Goal: Task Accomplishment & Management: Manage account settings

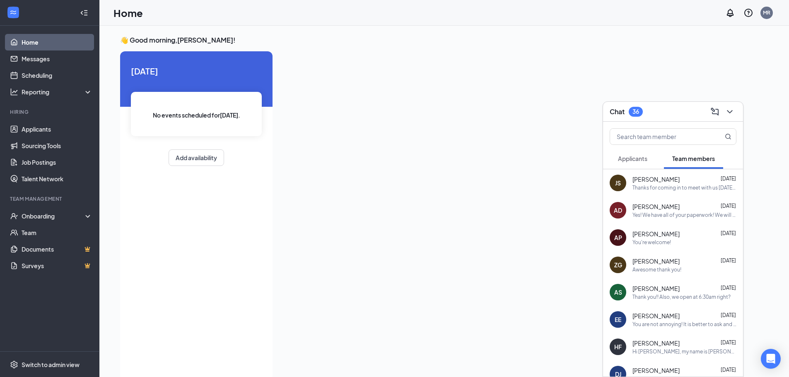
click at [629, 161] on span "Applicants" at bounding box center [632, 158] width 29 height 7
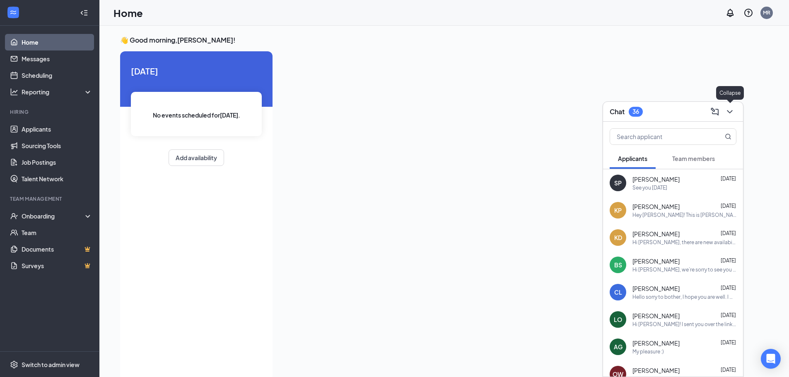
click at [732, 111] on icon "ChevronDown" at bounding box center [729, 111] width 5 height 3
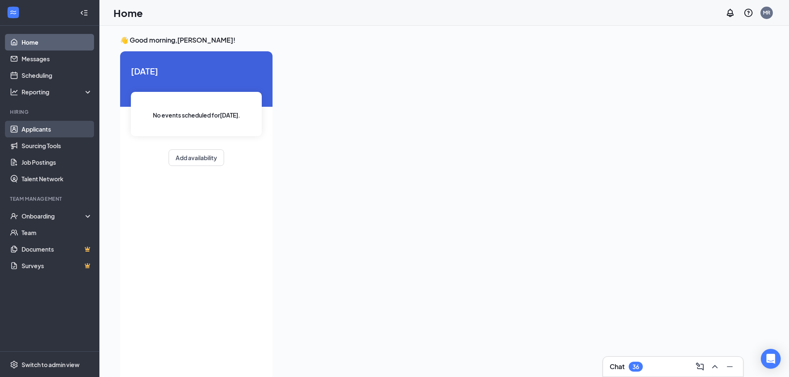
click at [37, 128] on link "Applicants" at bounding box center [57, 129] width 71 height 17
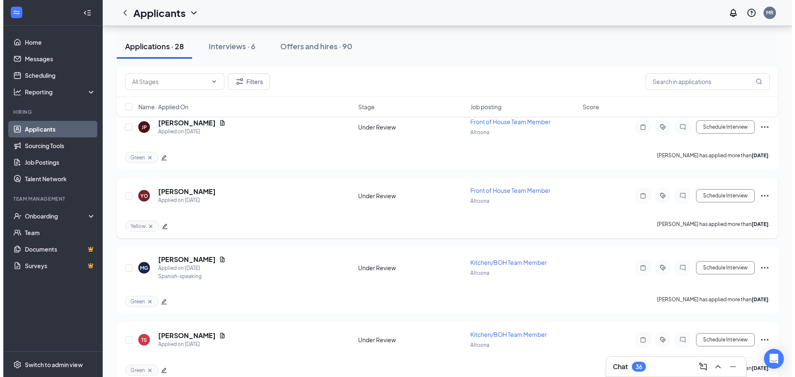
scroll to position [1035, 0]
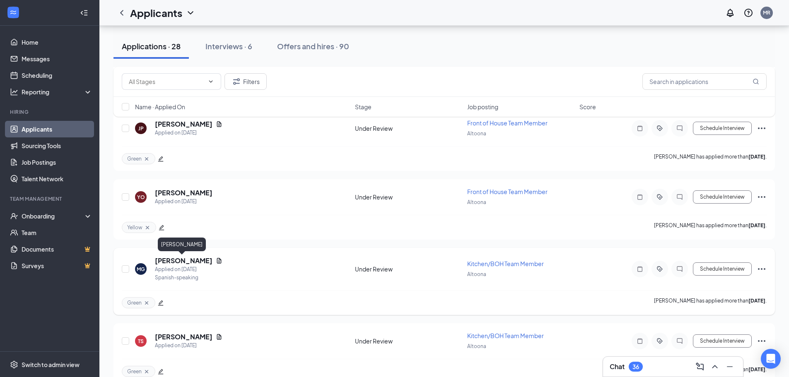
click at [174, 258] on h5 "[PERSON_NAME]" at bounding box center [184, 260] width 58 height 9
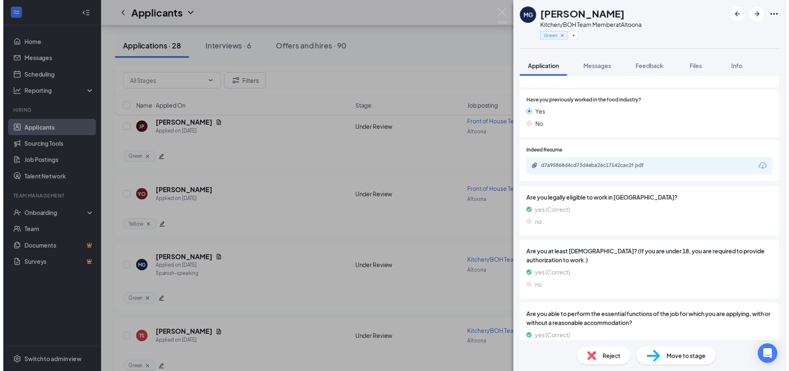
scroll to position [704, 0]
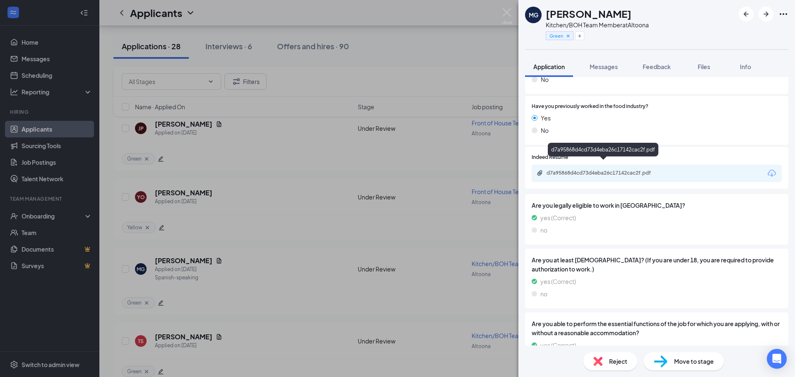
click at [589, 170] on div "d7a95868d4cd73d4eba26c17142cac2f.pdf" at bounding box center [605, 173] width 116 height 7
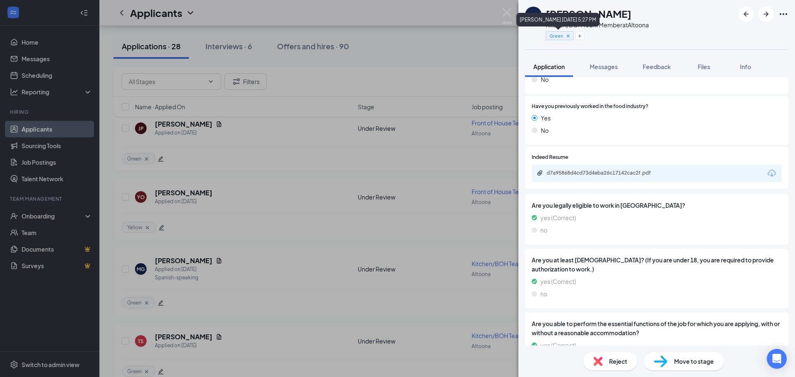
click at [567, 36] on icon "Cross" at bounding box center [568, 36] width 6 height 6
click at [570, 38] on button "Add a tag" at bounding box center [564, 35] width 37 height 9
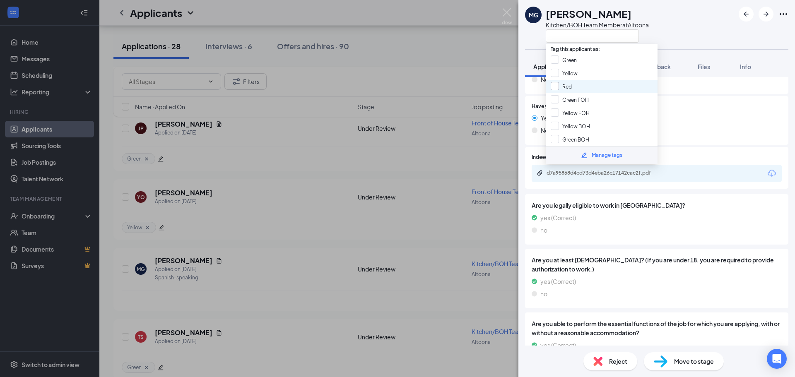
click at [556, 87] on input "Red" at bounding box center [561, 86] width 21 height 9
checkbox input "true"
click at [434, 237] on div "MG [PERSON_NAME] Kitchen/BOH Team Member at [GEOGRAPHIC_DATA] Application Messa…" at bounding box center [397, 188] width 795 height 377
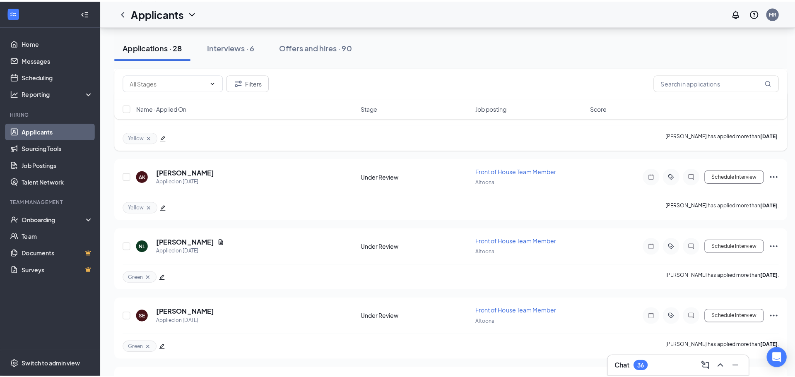
scroll to position [1366, 0]
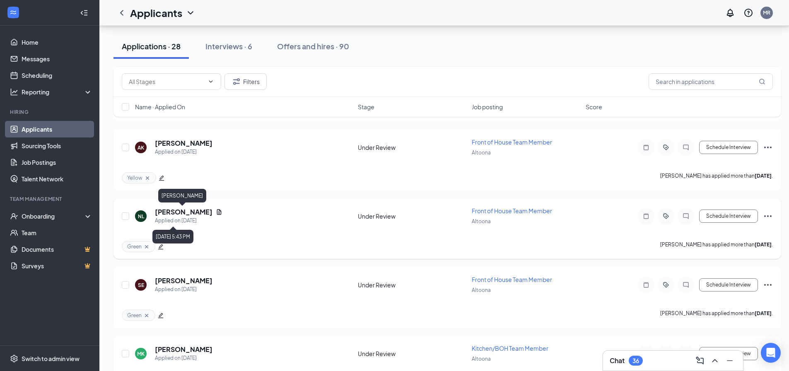
click at [175, 216] on h5 "[PERSON_NAME]" at bounding box center [184, 211] width 58 height 9
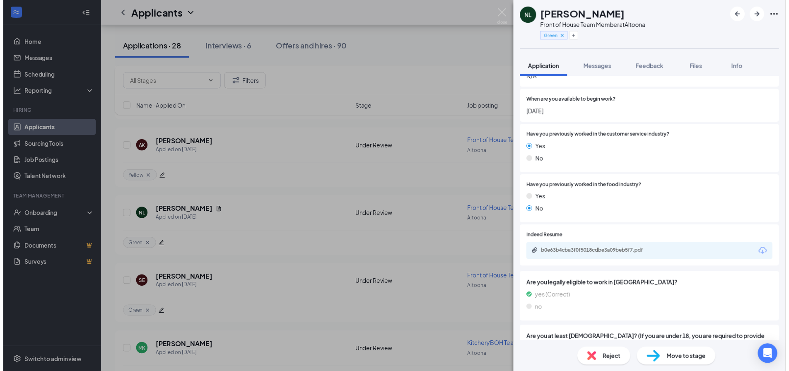
scroll to position [662, 0]
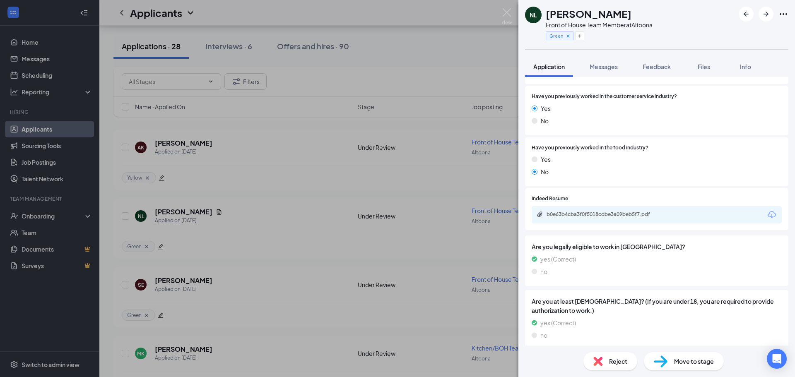
click at [576, 211] on div "b0e63b4cba3f0f5018cdbe3a09beb5f7.pdf" at bounding box center [605, 214] width 116 height 7
click at [234, 253] on div "NL [PERSON_NAME] Front of House Team Member at [GEOGRAPHIC_DATA] Green Applicat…" at bounding box center [397, 188] width 795 height 377
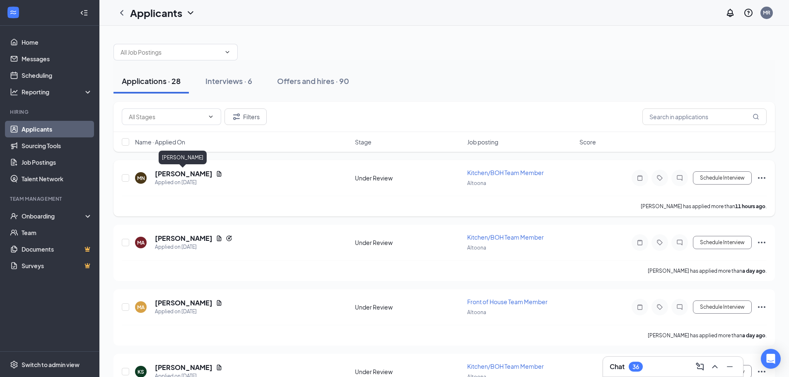
click at [175, 174] on h5 "[PERSON_NAME]" at bounding box center [184, 173] width 58 height 9
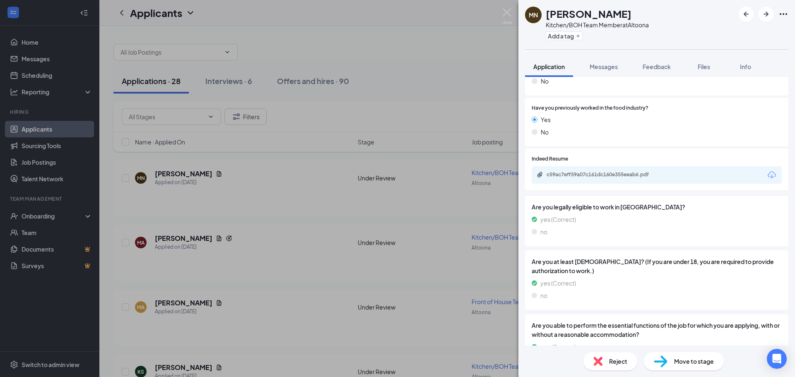
scroll to position [704, 0]
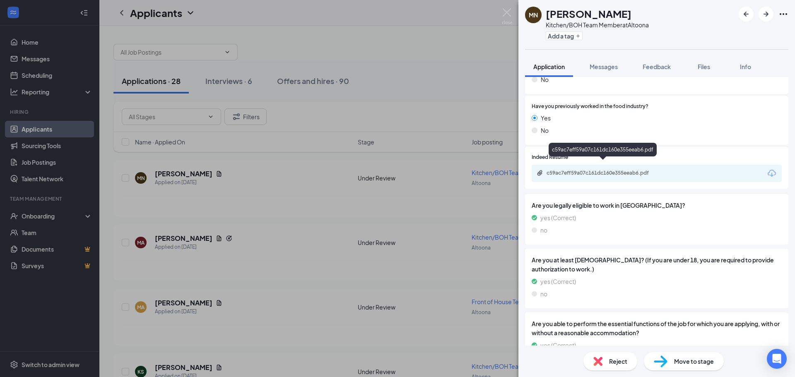
click at [575, 170] on div "c59ac7eff59a07c161dc160e355eeab6.pdf" at bounding box center [605, 173] width 116 height 7
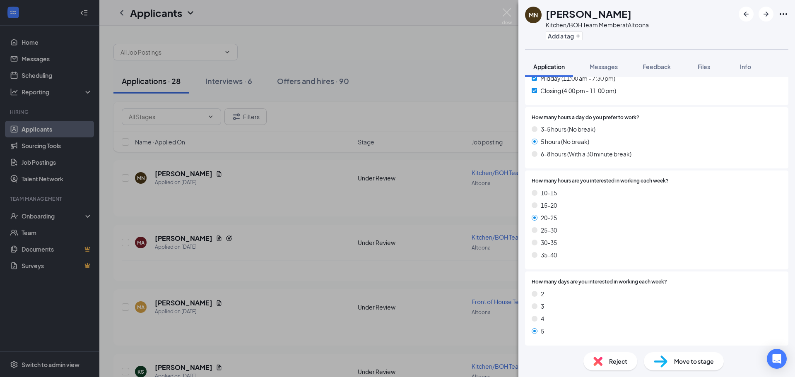
scroll to position [262, 0]
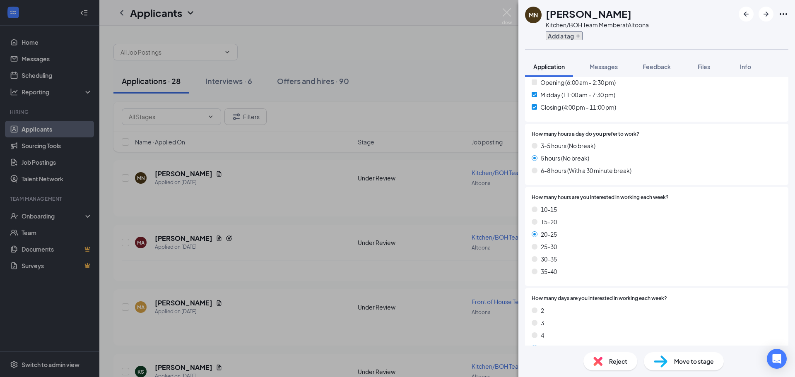
click at [564, 36] on button "Add a tag" at bounding box center [564, 35] width 37 height 9
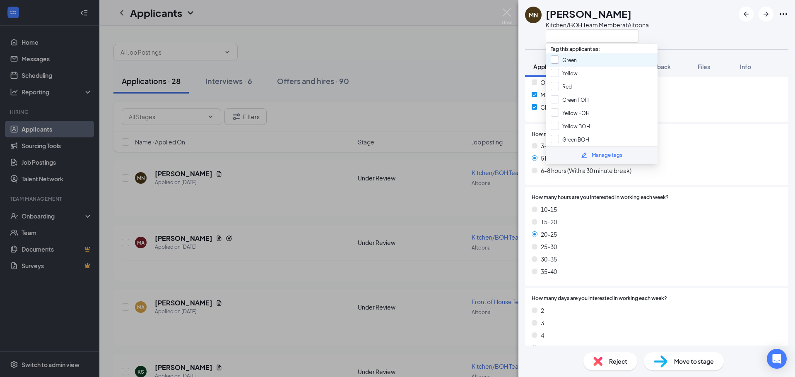
click at [569, 60] on input "Green" at bounding box center [564, 59] width 26 height 9
checkbox input "true"
click at [307, 254] on div "MN [PERSON_NAME] Kitchen/BOH Team Member at [GEOGRAPHIC_DATA] Application Messa…" at bounding box center [397, 188] width 795 height 377
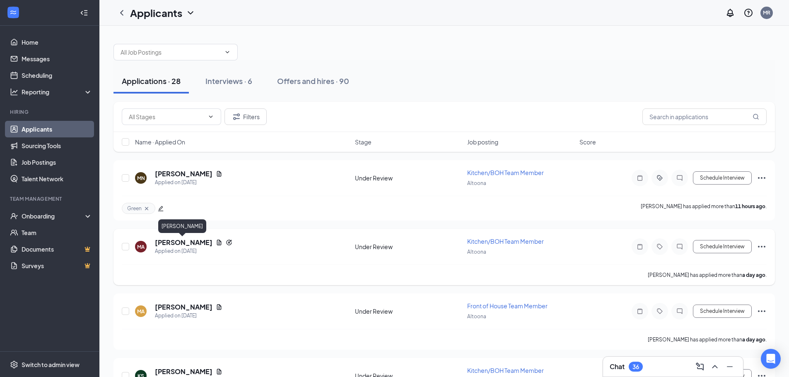
click at [198, 242] on h5 "[PERSON_NAME]" at bounding box center [184, 242] width 58 height 9
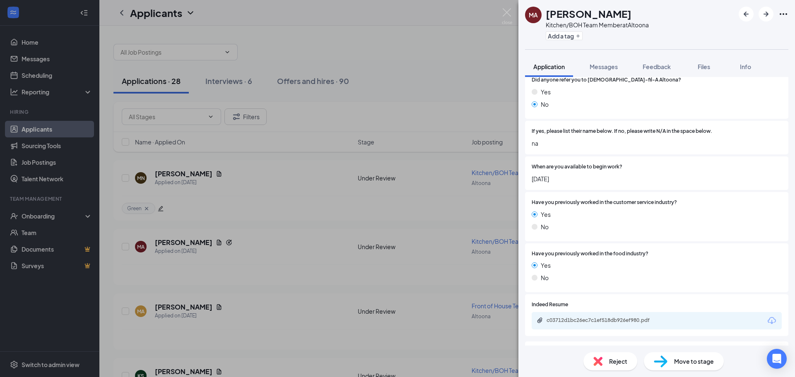
scroll to position [621, 0]
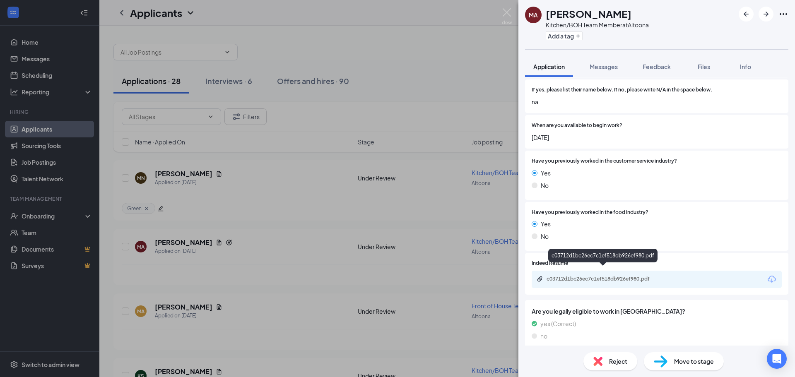
click at [591, 276] on div "c03712d1bc26ec7c1ef518db926ef980.pdf" at bounding box center [605, 279] width 116 height 7
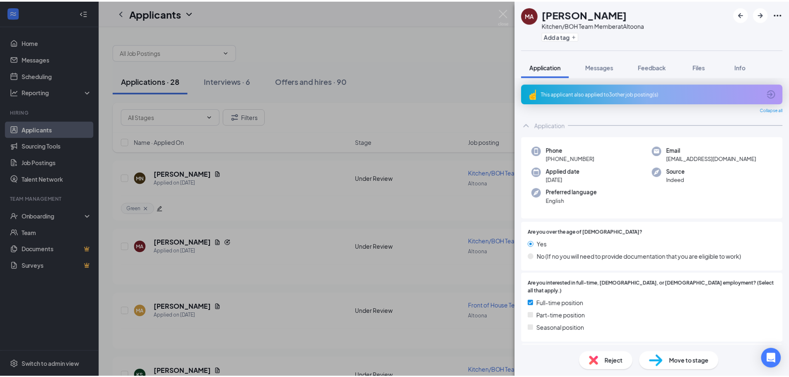
scroll to position [621, 0]
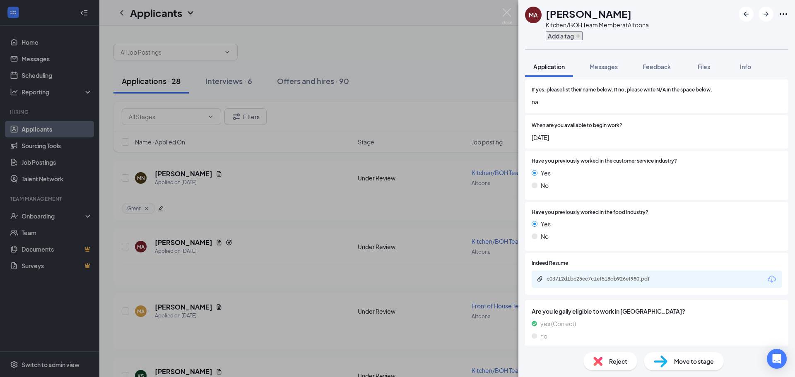
click at [561, 35] on button "Add a tag" at bounding box center [564, 35] width 37 height 9
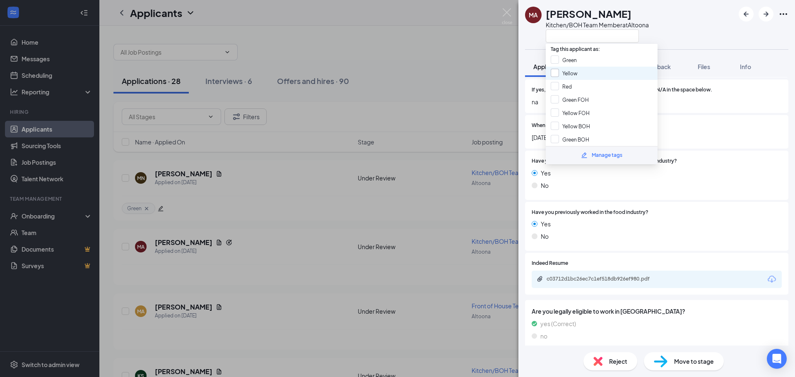
click at [559, 72] on input "Yellow" at bounding box center [564, 73] width 27 height 9
checkbox input "true"
drag, startPoint x: 228, startPoint y: 296, endPoint x: 188, endPoint y: 315, distance: 43.9
click at [228, 297] on div "MA morgan agosto Kitchen/BOH Team Member at Altoona Application Messages Feedba…" at bounding box center [397, 188] width 795 height 377
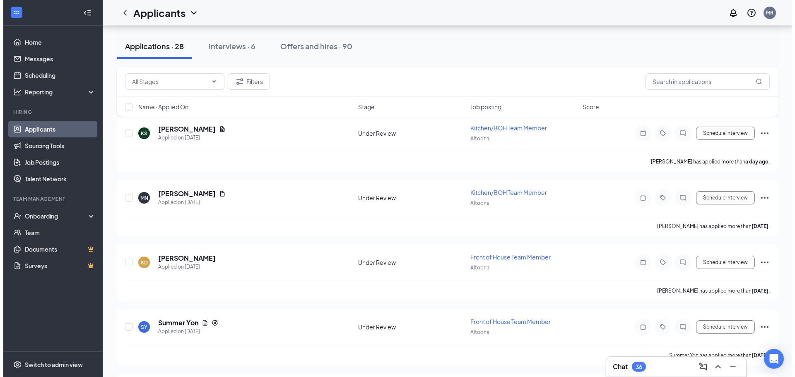
scroll to position [248, 0]
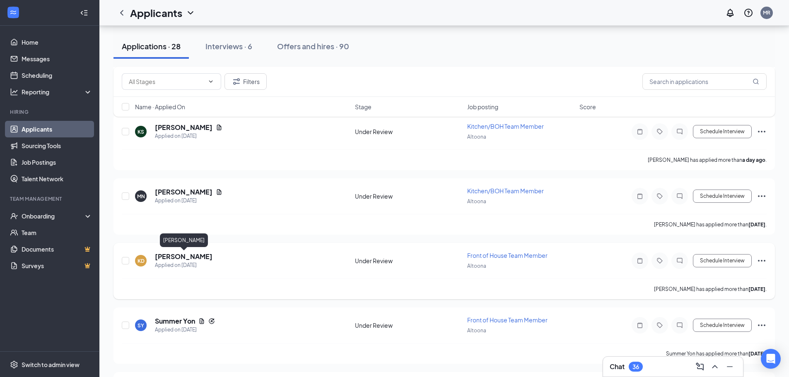
click at [167, 258] on h5 "[PERSON_NAME]" at bounding box center [184, 256] width 58 height 9
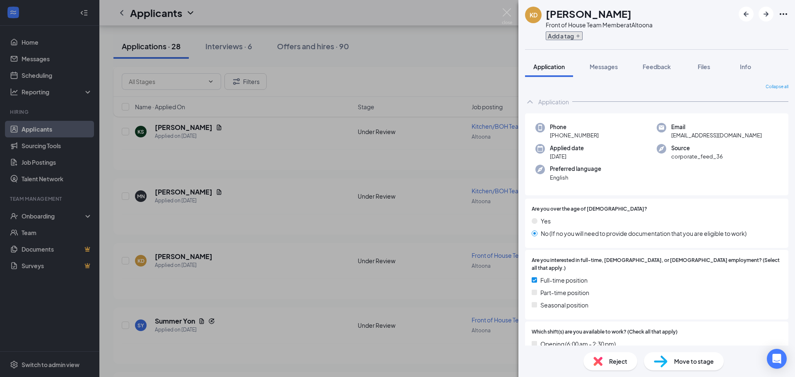
click at [557, 35] on button "Add a tag" at bounding box center [564, 35] width 37 height 9
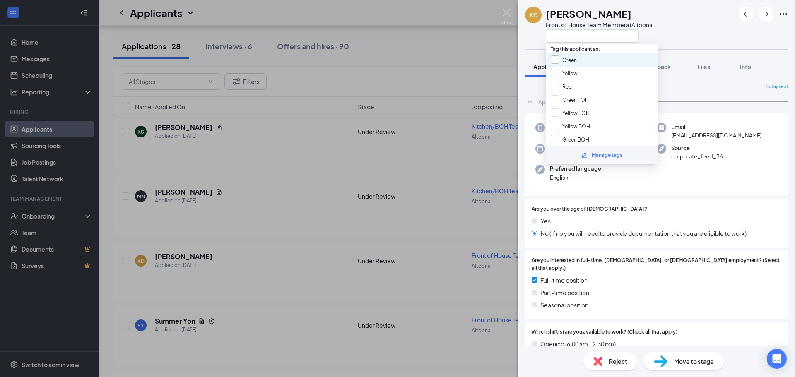
click at [564, 63] on input "Green" at bounding box center [564, 59] width 26 height 9
checkbox input "true"
click at [431, 236] on div "KD Karly Debartolome Front of House Team Member at Altoona Application Messages…" at bounding box center [397, 188] width 795 height 377
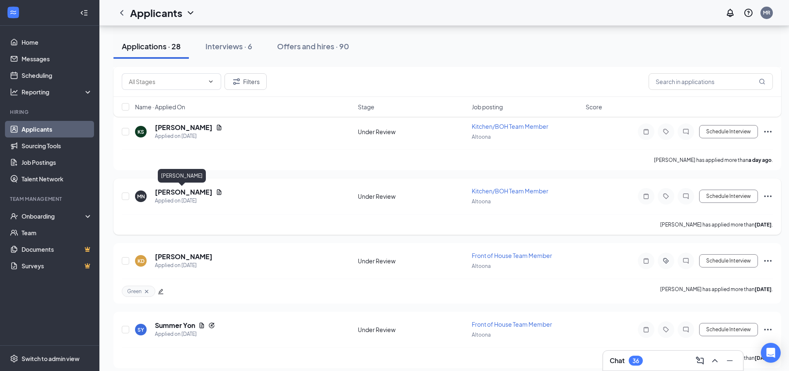
click at [180, 192] on h5 "[PERSON_NAME]" at bounding box center [184, 192] width 58 height 9
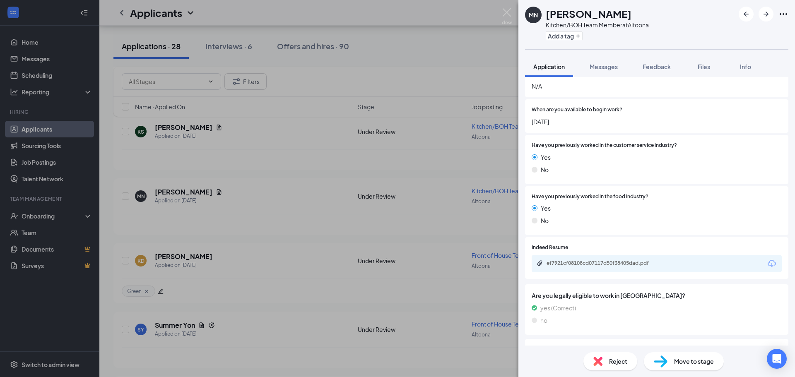
scroll to position [621, 0]
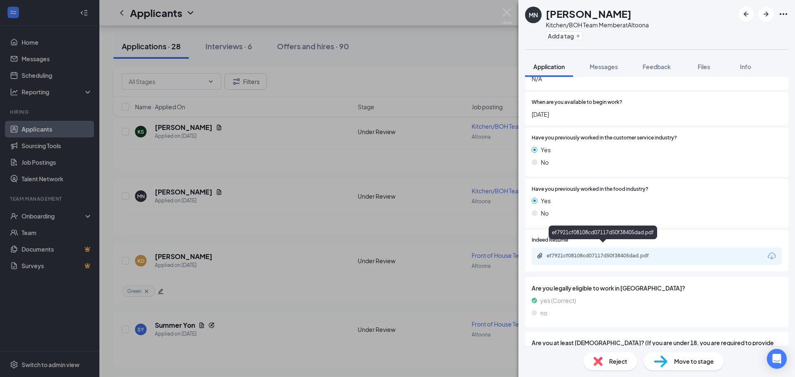
click at [587, 253] on div "ef7921cf08108cd07117d50f38405dad.pdf" at bounding box center [605, 256] width 116 height 7
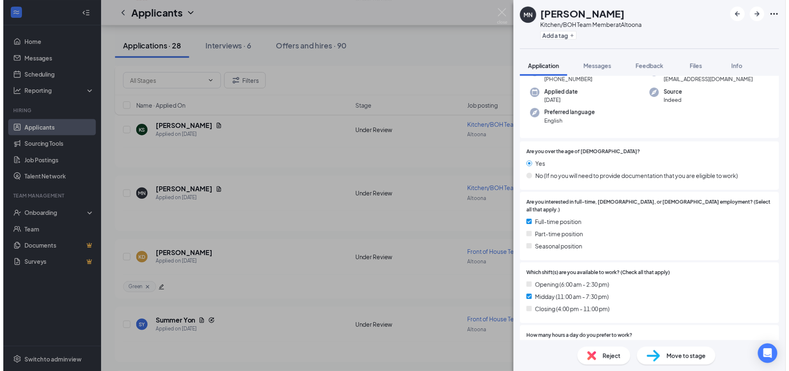
scroll to position [0, 0]
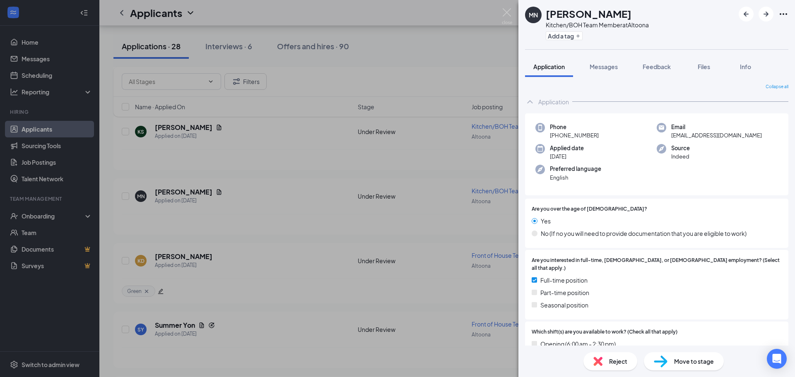
click at [553, 31] on div "Add a tag" at bounding box center [597, 36] width 103 height 14
click at [553, 34] on button "Add a tag" at bounding box center [564, 35] width 37 height 9
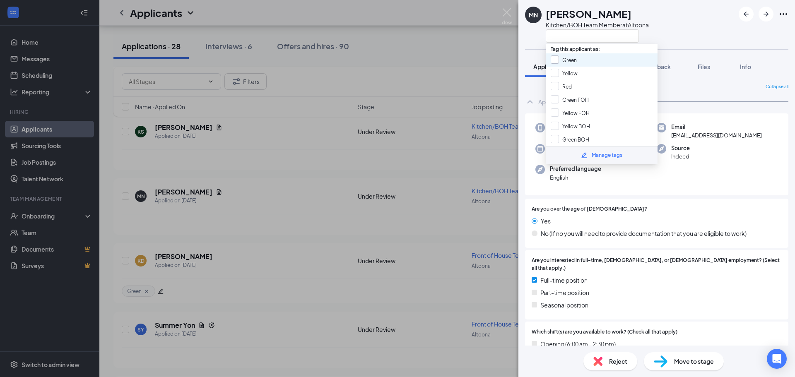
click at [560, 57] on input "Green" at bounding box center [564, 59] width 26 height 9
checkbox input "true"
click at [292, 251] on div "MN Melissa Norris Kitchen/BOH Team Member at Altoona Application Messages Feedb…" at bounding box center [397, 188] width 795 height 377
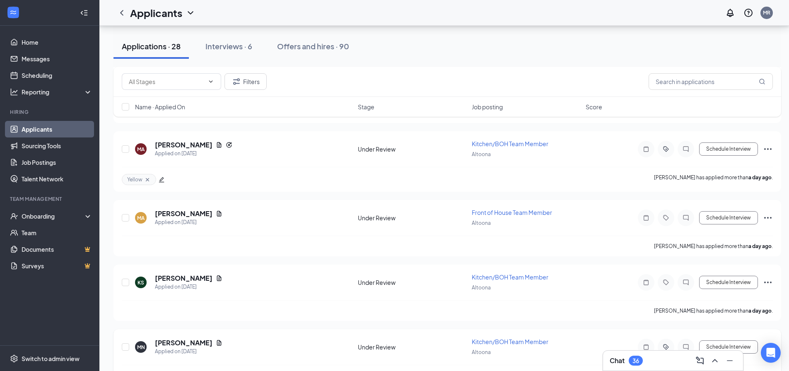
scroll to position [83, 0]
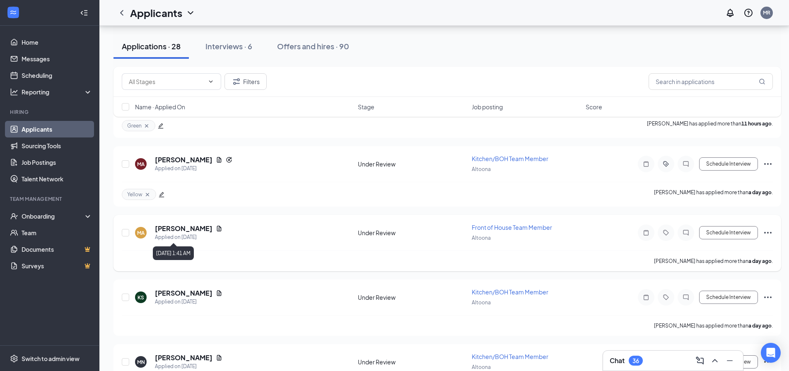
click at [179, 233] on h5 "[PERSON_NAME]" at bounding box center [184, 228] width 58 height 9
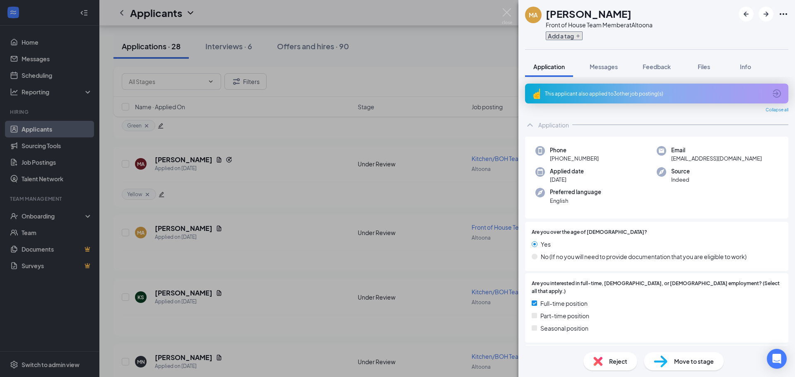
click at [570, 38] on button "Add a tag" at bounding box center [564, 35] width 37 height 9
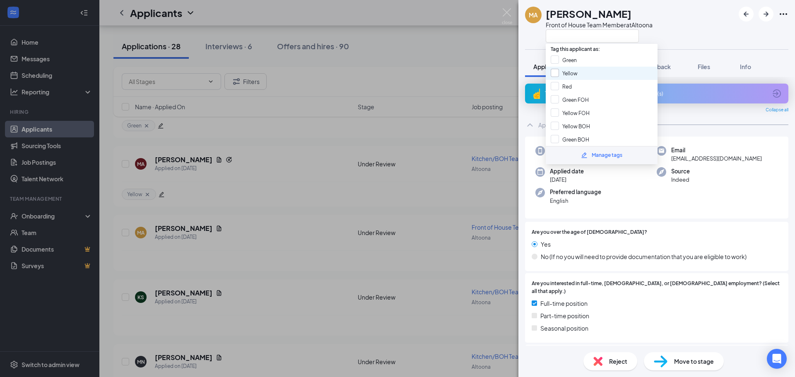
click at [568, 73] on input "Yellow" at bounding box center [564, 73] width 27 height 9
checkbox input "true"
click at [270, 267] on div "MA morgan agosto Front of House Team Member at Altoona Application Messages Fee…" at bounding box center [397, 188] width 795 height 377
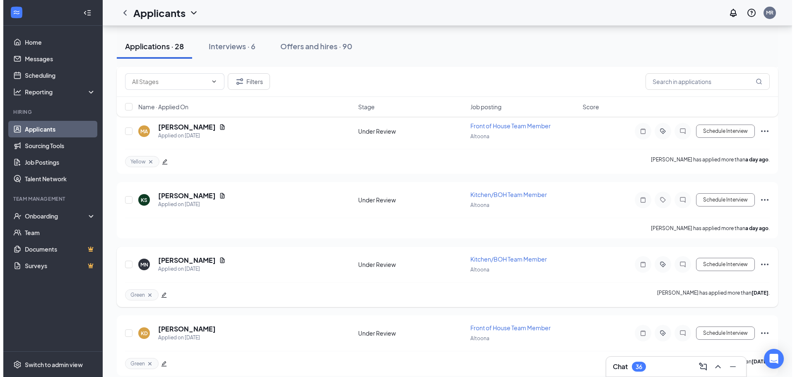
scroll to position [166, 0]
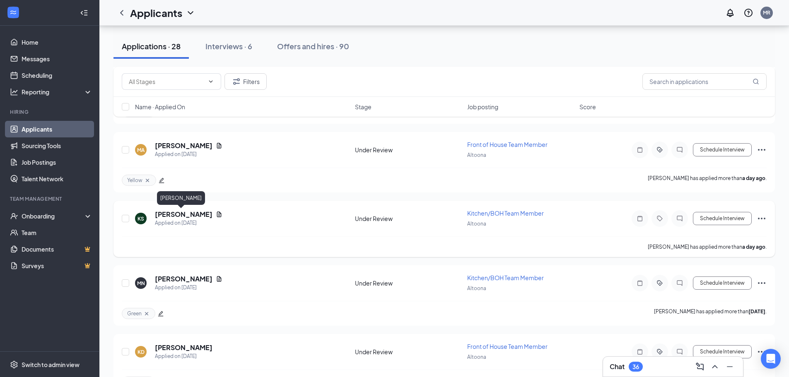
click at [169, 217] on h5 "[PERSON_NAME]" at bounding box center [184, 214] width 58 height 9
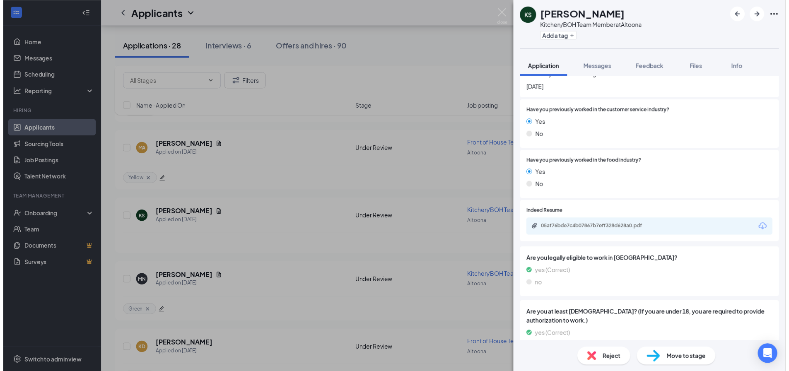
scroll to position [662, 0]
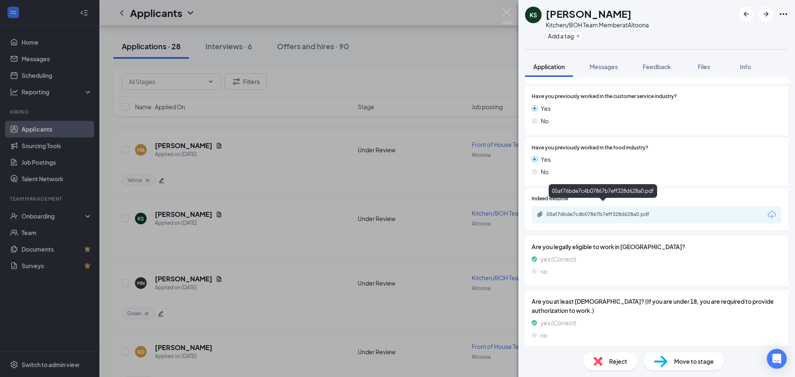
click at [585, 211] on div "05af76bde7c4b07867b7eff328d628a0.pdf" at bounding box center [605, 214] width 116 height 7
click at [564, 30] on div "Add a tag" at bounding box center [597, 36] width 103 height 14
click at [561, 34] on button "Add a tag" at bounding box center [564, 35] width 37 height 9
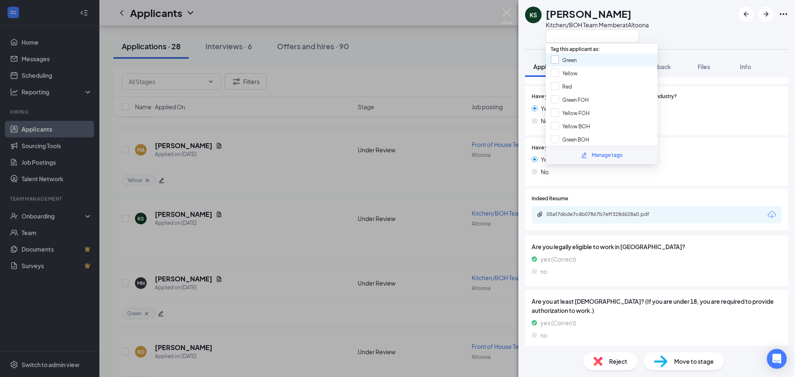
click at [566, 62] on input "Green" at bounding box center [564, 59] width 26 height 9
checkbox input "true"
click at [327, 236] on div "KS Kiaya Smith Kitchen/BOH Team Member at Altoona Application Messages Feedback…" at bounding box center [397, 188] width 795 height 377
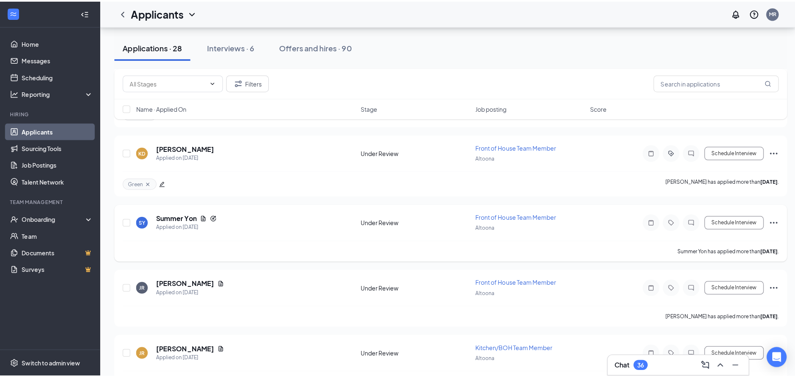
scroll to position [373, 0]
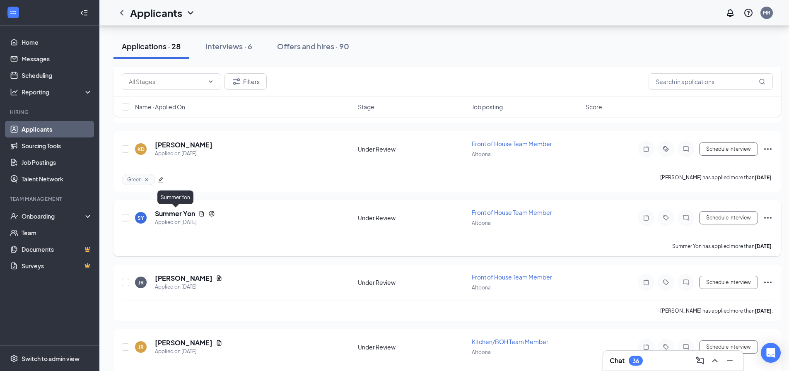
click at [166, 214] on h5 "Summer Yon" at bounding box center [175, 213] width 40 height 9
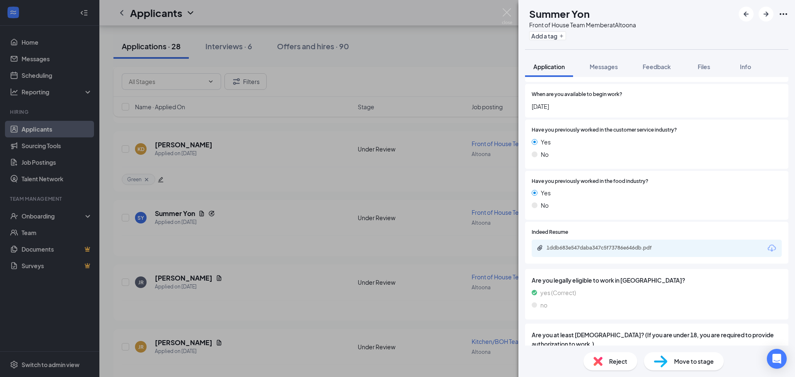
scroll to position [662, 0]
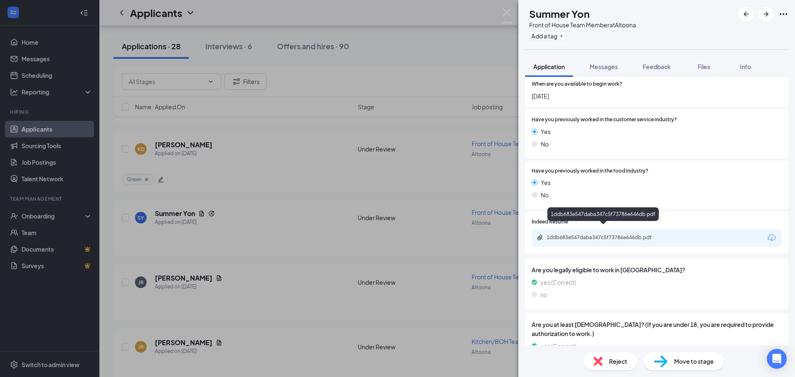
click at [610, 234] on div "1ddb683e547daba347c5f73786e646db.pdf" at bounding box center [605, 237] width 116 height 7
drag, startPoint x: 273, startPoint y: 308, endPoint x: 222, endPoint y: 294, distance: 53.1
click at [274, 308] on div "SY Summer Yon Front of House Team Member at Altoona Add a tag Application Messa…" at bounding box center [397, 188] width 795 height 377
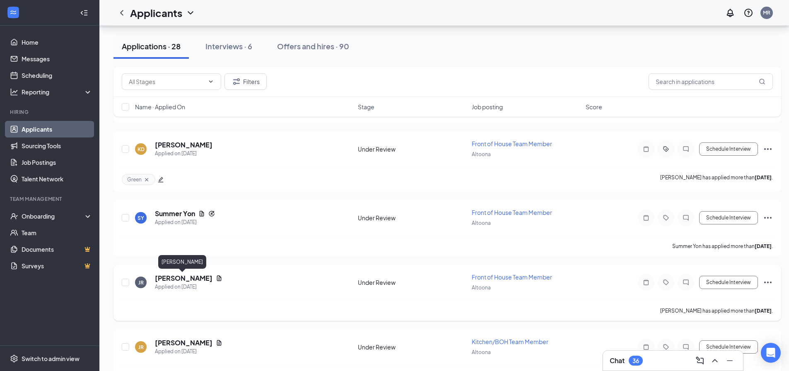
click at [179, 278] on h5 "[PERSON_NAME]" at bounding box center [184, 278] width 58 height 9
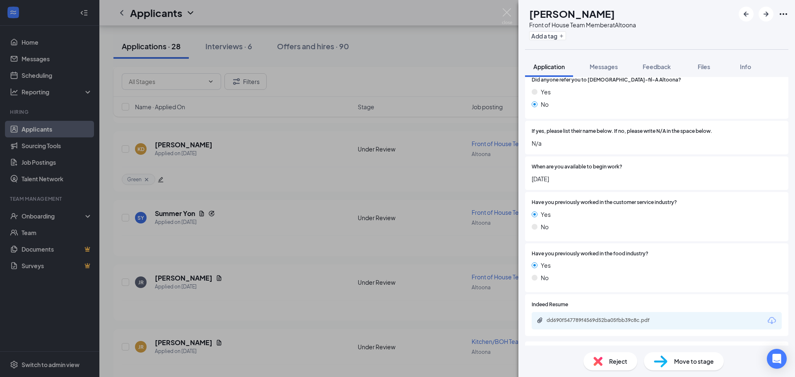
scroll to position [621, 0]
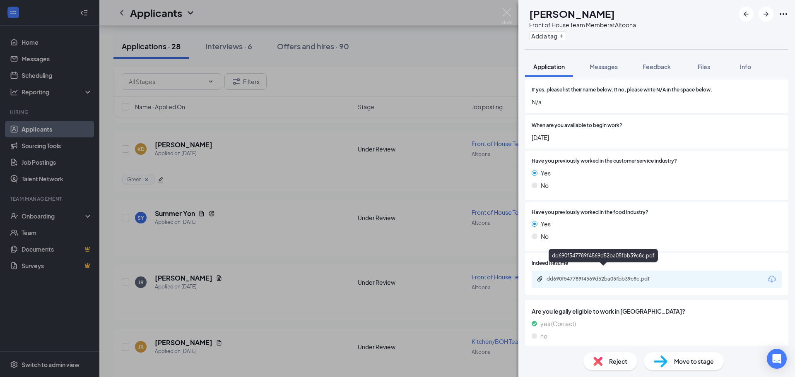
click at [609, 276] on div "dd690f547789f4569d52ba05fbb39c8c.pdf" at bounding box center [605, 279] width 116 height 7
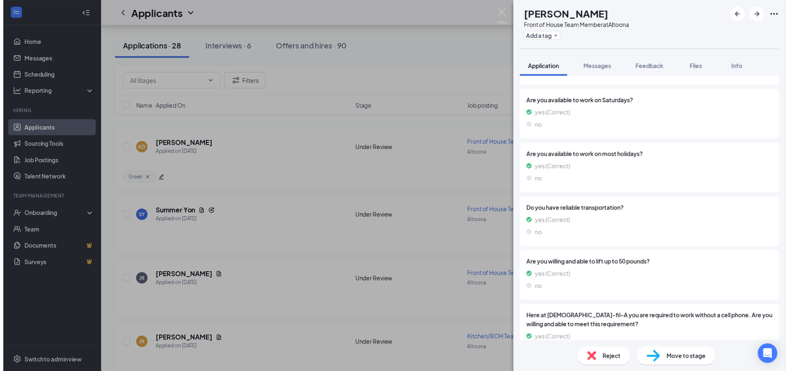
scroll to position [1030, 0]
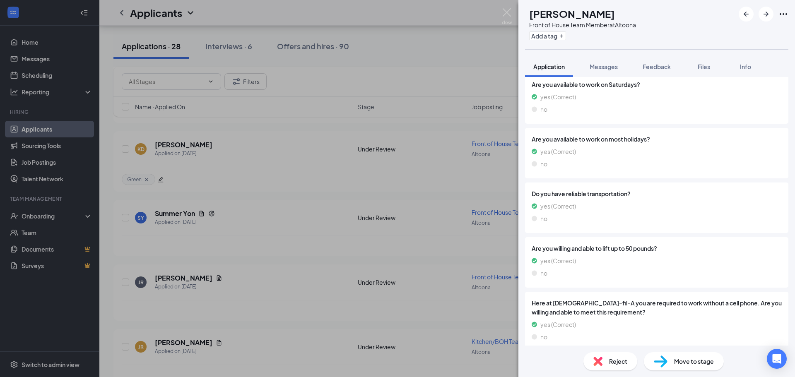
click at [467, 298] on div "JR Jayrell Randall Front of House Team Member at Altoona Add a tag Application …" at bounding box center [397, 188] width 795 height 377
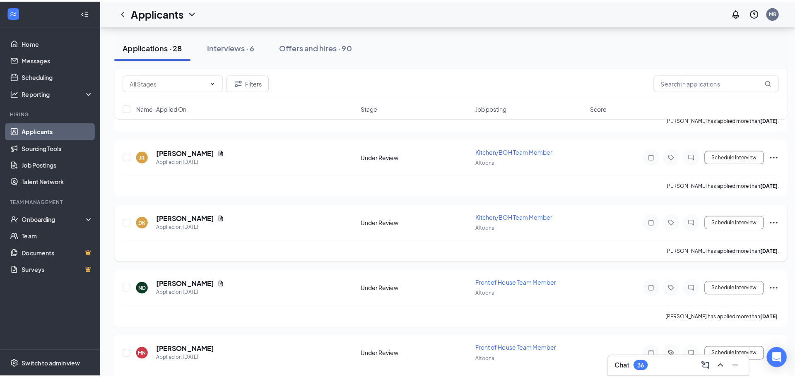
scroll to position [580, 0]
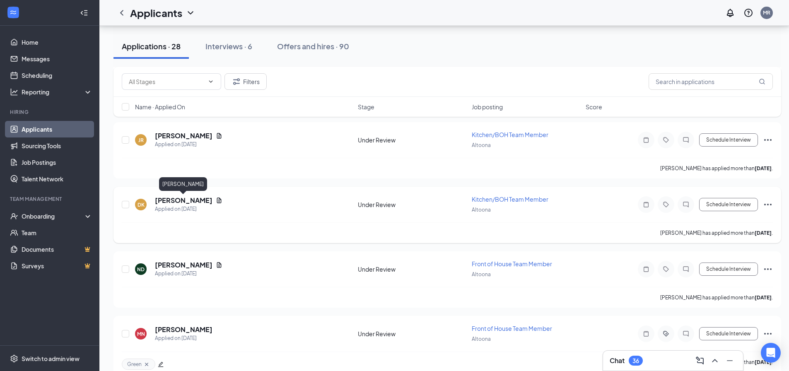
click at [182, 202] on h5 "[PERSON_NAME]" at bounding box center [184, 200] width 58 height 9
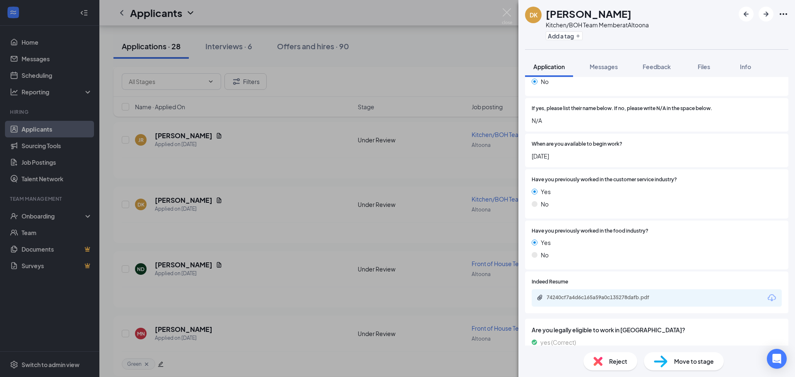
scroll to position [580, 0]
click at [607, 294] on div "74240cf7a4d6c165a59a0c135278dafb.pdf" at bounding box center [605, 297] width 116 height 7
click at [175, 265] on div "DK Douglas Ketcham Kitchen/BOH Team Member at Altoona Add a tag Application Mes…" at bounding box center [397, 188] width 795 height 377
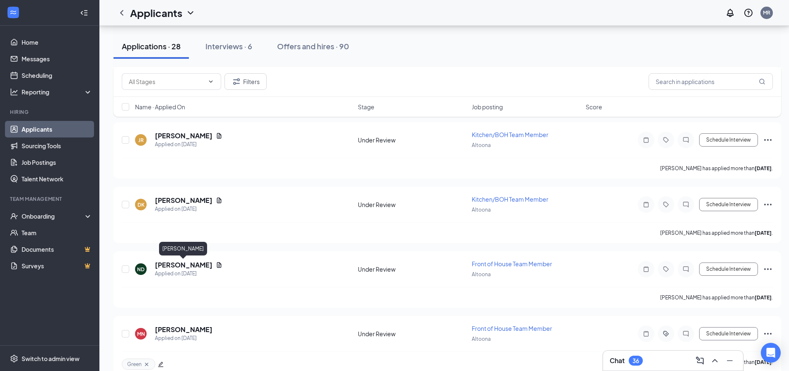
click at [175, 265] on h5 "[PERSON_NAME]" at bounding box center [184, 264] width 58 height 9
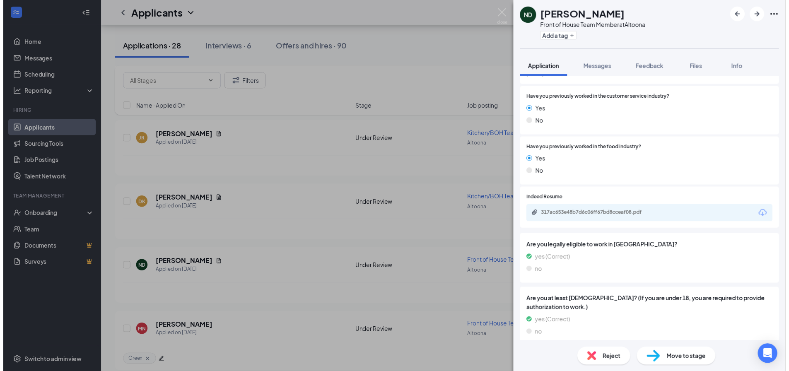
scroll to position [662, 0]
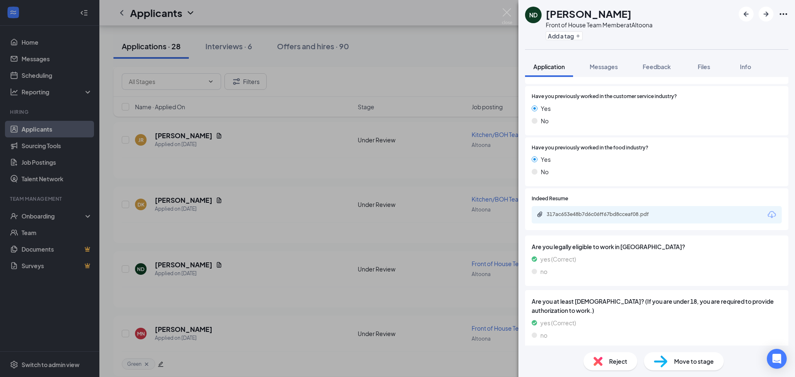
click at [563, 211] on div "317ac653e48b7d6c06ff67bd8cceaf08.pdf" at bounding box center [605, 214] width 116 height 7
click at [561, 38] on button "Add a tag" at bounding box center [564, 35] width 37 height 9
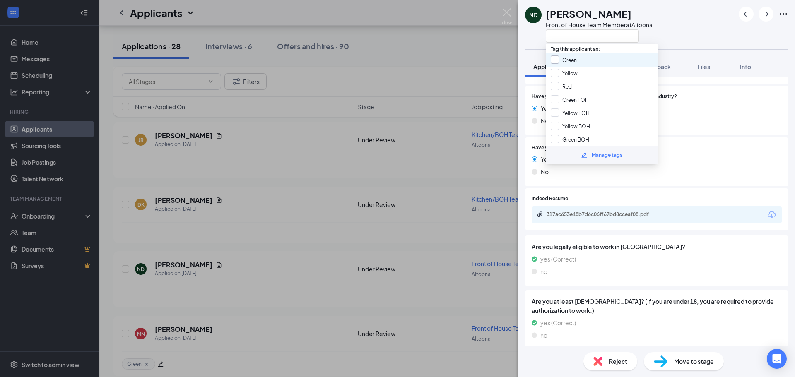
click at [563, 63] on input "Green" at bounding box center [564, 59] width 26 height 9
checkbox input "true"
click at [301, 288] on div "ND Nevaeh Dickman Front of House Team Member at Altoona Application Messages Fe…" at bounding box center [397, 188] width 795 height 377
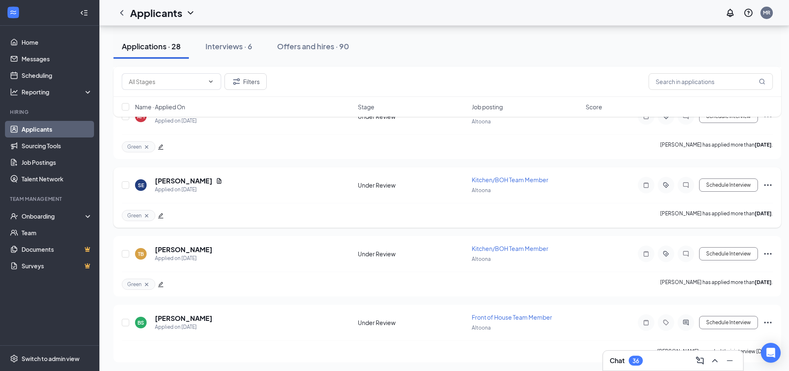
scroll to position [1702, 0]
click at [230, 46] on div "Interviews · 6" at bounding box center [228, 46] width 47 height 10
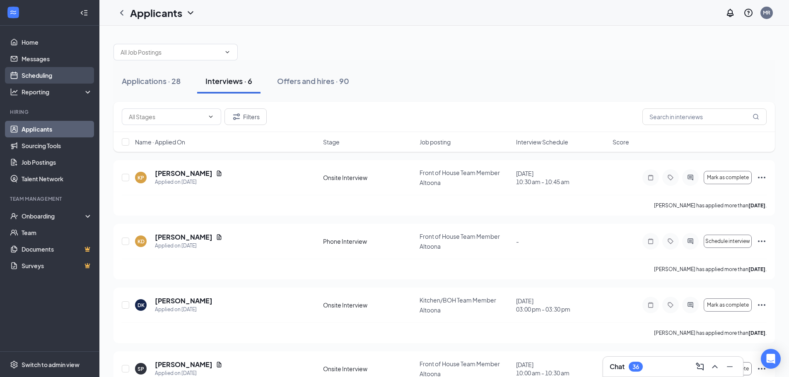
click at [36, 75] on link "Scheduling" at bounding box center [57, 75] width 71 height 17
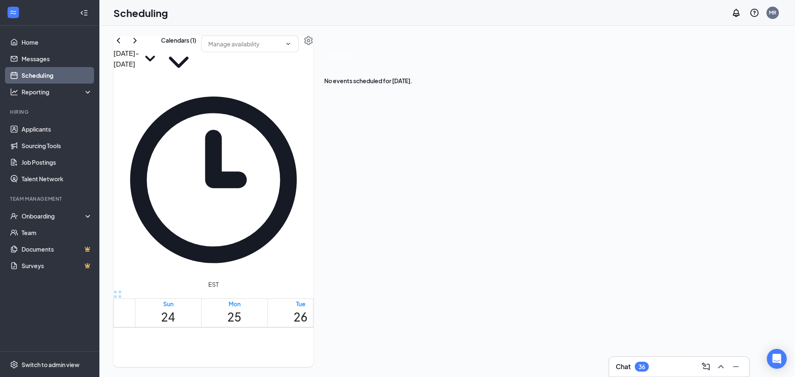
scroll to position [407, 0]
click at [161, 58] on icon "SmallChevronDown" at bounding box center [150, 59] width 22 height 22
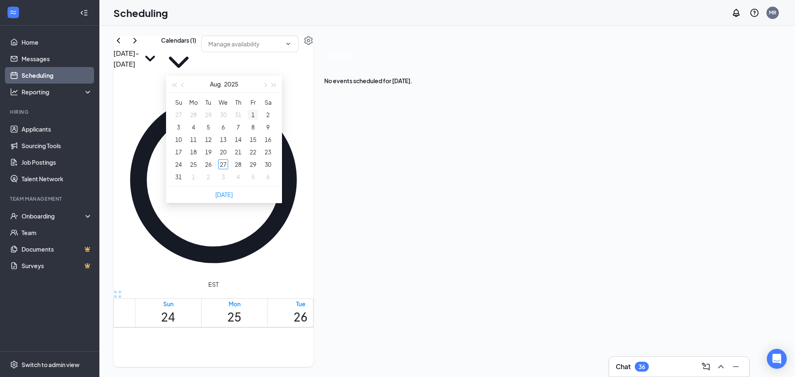
type input "2025-08-01"
click at [265, 87] on button "button" at bounding box center [264, 84] width 9 height 17
type input "2025-10-09"
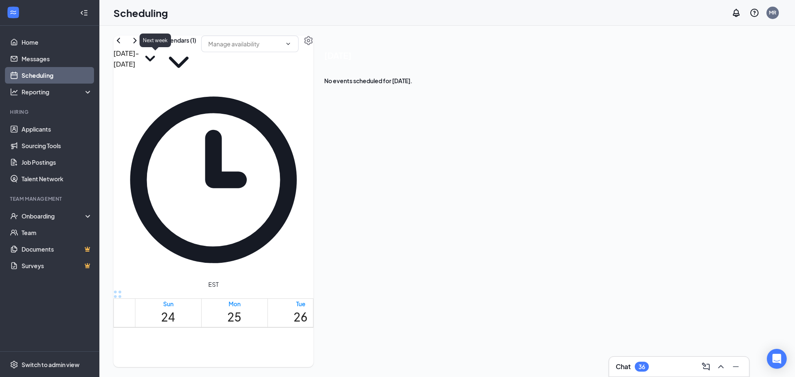
click at [137, 43] on icon "ChevronRight" at bounding box center [134, 40] width 3 height 5
click at [140, 46] on icon "ChevronRight" at bounding box center [135, 41] width 10 height 10
click at [120, 43] on icon "ChevronLeft" at bounding box center [118, 40] width 3 height 5
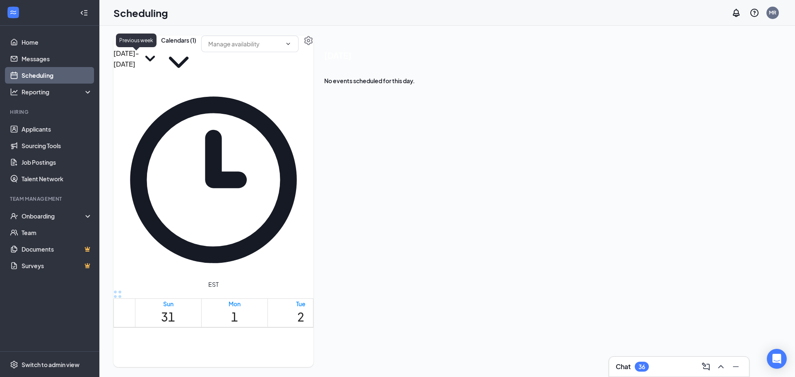
scroll to position [407, 0]
click at [120, 43] on icon "ChevronLeft" at bounding box center [118, 40] width 3 height 5
click at [140, 46] on icon "ChevronRight" at bounding box center [135, 41] width 10 height 10
click at [123, 46] on icon "ChevronLeft" at bounding box center [118, 41] width 10 height 10
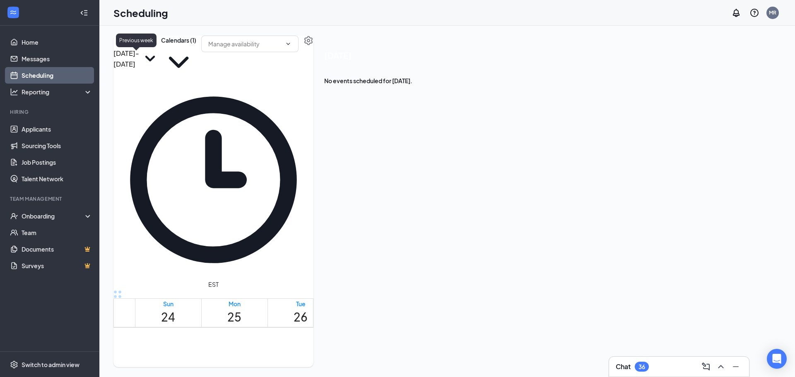
scroll to position [407, 0]
